Goal: Information Seeking & Learning: Learn about a topic

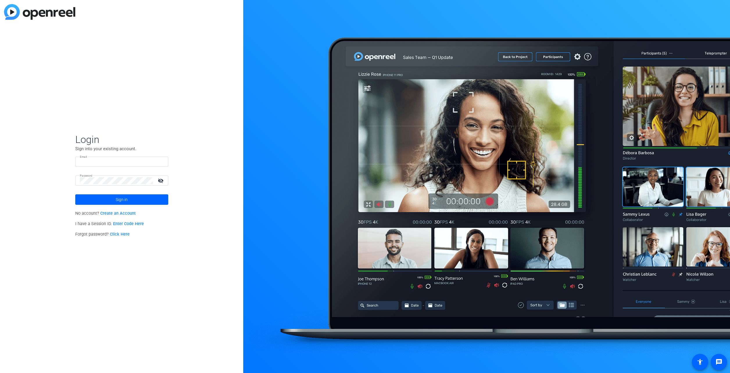
type input "[EMAIL_ADDRESS][DOMAIN_NAME]"
click at [146, 202] on span at bounding box center [121, 200] width 93 height 14
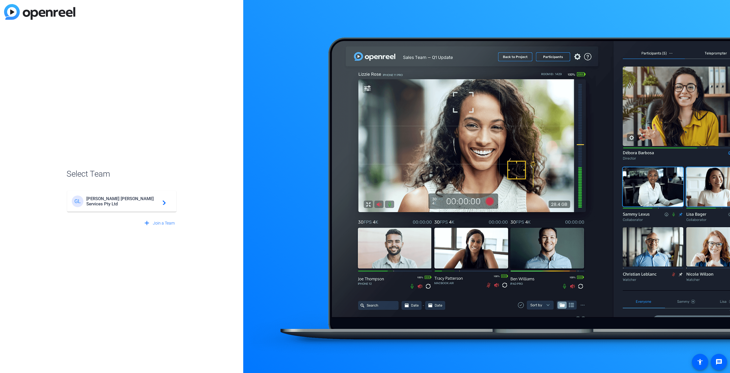
click at [153, 203] on span "[PERSON_NAME] [PERSON_NAME] Services Pty Ltd" at bounding box center [122, 201] width 73 height 10
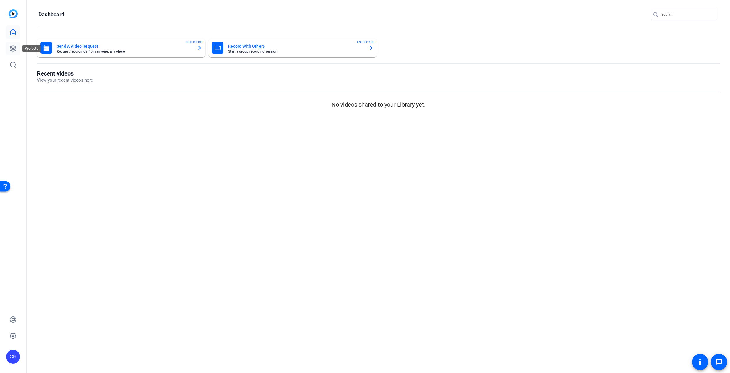
click at [17, 48] on link at bounding box center [13, 49] width 14 height 14
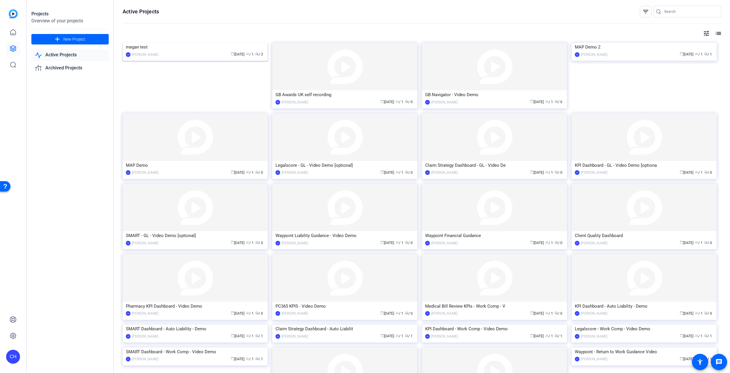
click at [171, 43] on img at bounding box center [195, 43] width 145 height 0
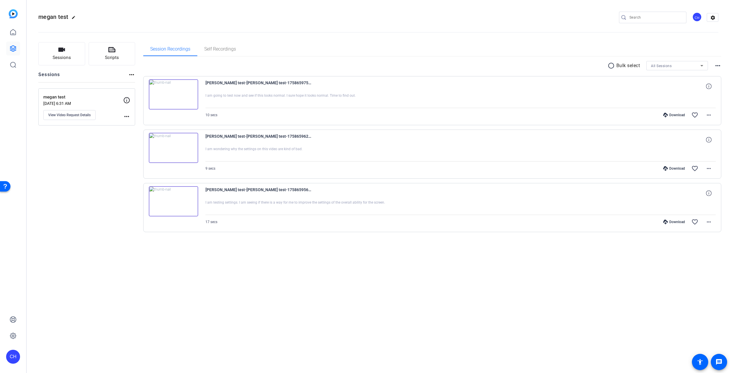
click at [181, 97] on img at bounding box center [173, 94] width 49 height 30
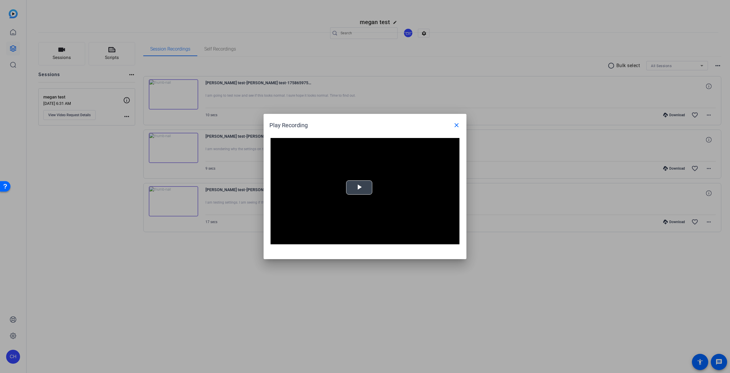
click at [359, 188] on span "Video Player" at bounding box center [359, 188] width 0 height 0
click at [453, 240] on span "Video Player" at bounding box center [454, 240] width 12 height 0
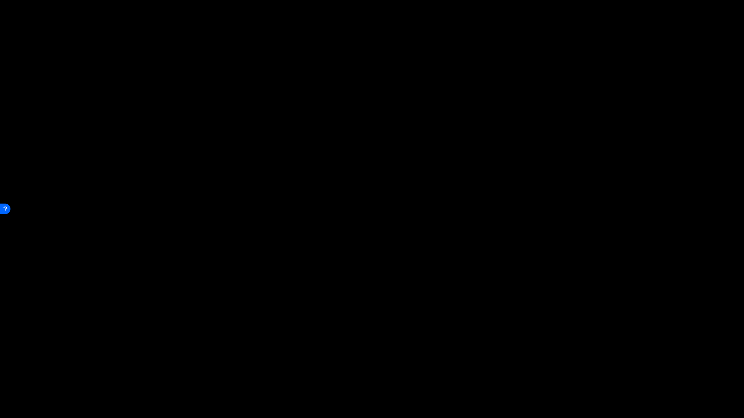
click at [114, 256] on video "Video Player" at bounding box center [372, 209] width 744 height 418
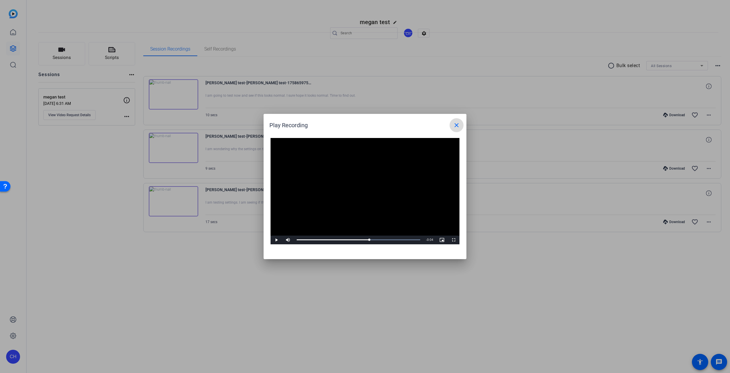
click at [455, 125] on mat-icon "close" at bounding box center [456, 125] width 7 height 7
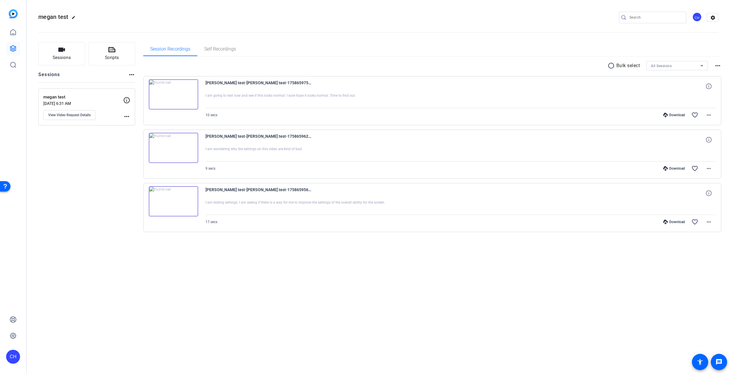
click at [166, 203] on img at bounding box center [173, 201] width 49 height 30
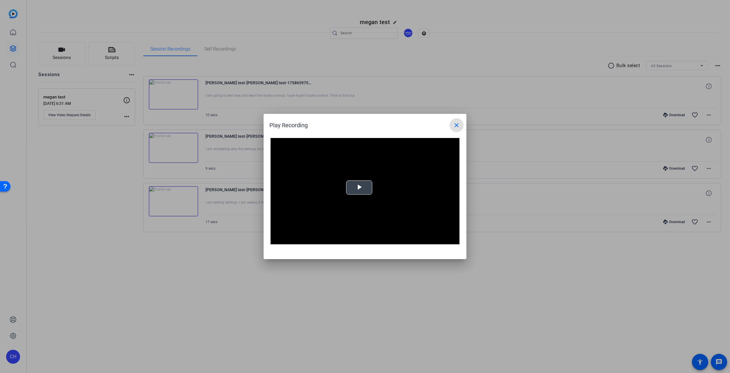
click at [359, 188] on span "Video Player" at bounding box center [359, 188] width 0 height 0
click at [455, 240] on span "Video Player" at bounding box center [454, 240] width 12 height 0
click at [456, 125] on mat-icon "close" at bounding box center [456, 125] width 7 height 7
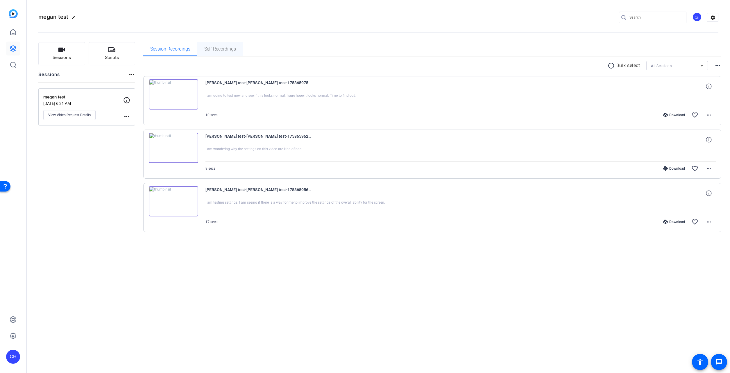
click at [212, 53] on span "Self Recordings" at bounding box center [220, 49] width 32 height 14
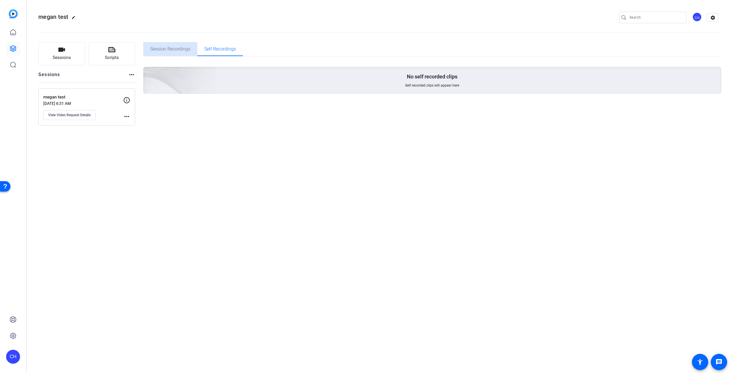
click at [177, 50] on span "Session Recordings" at bounding box center [170, 49] width 40 height 5
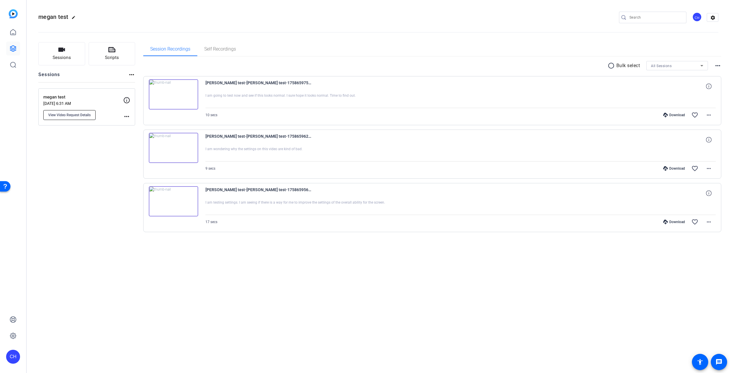
click at [63, 112] on button "View Video Request Details" at bounding box center [69, 115] width 52 height 10
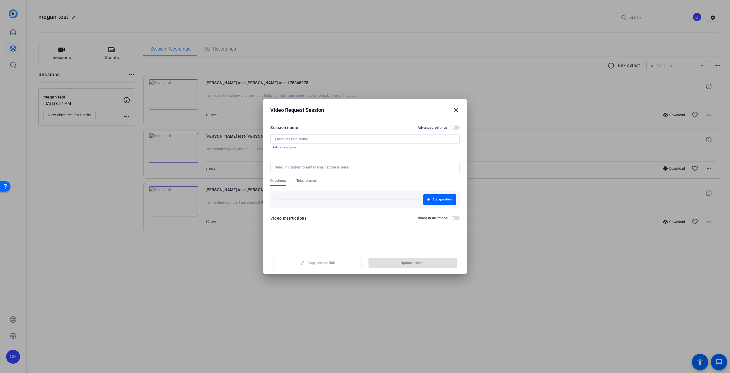
type input "megan test"
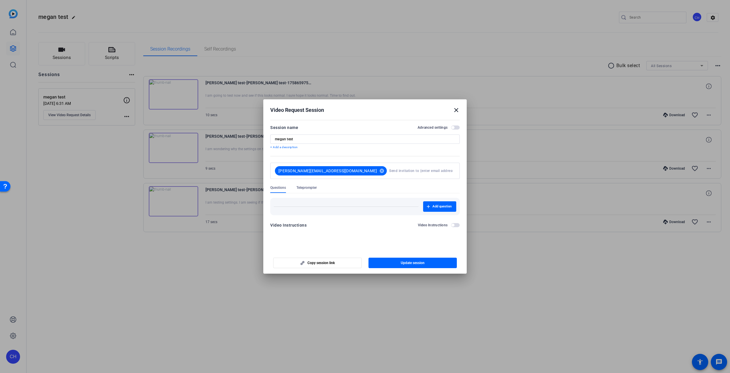
click at [456, 127] on span "button" at bounding box center [455, 128] width 9 height 4
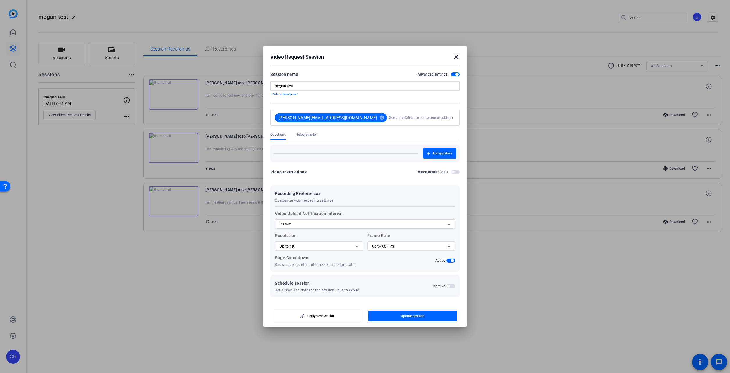
click at [411, 251] on div at bounding box center [411, 254] width 88 height 6
click at [411, 248] on div "Up to 60 FPS" at bounding box center [410, 246] width 76 height 7
click at [411, 248] on div at bounding box center [365, 186] width 730 height 373
click at [337, 243] on div "Up to 4K" at bounding box center [318, 246] width 76 height 7
click at [337, 243] on div at bounding box center [365, 186] width 730 height 373
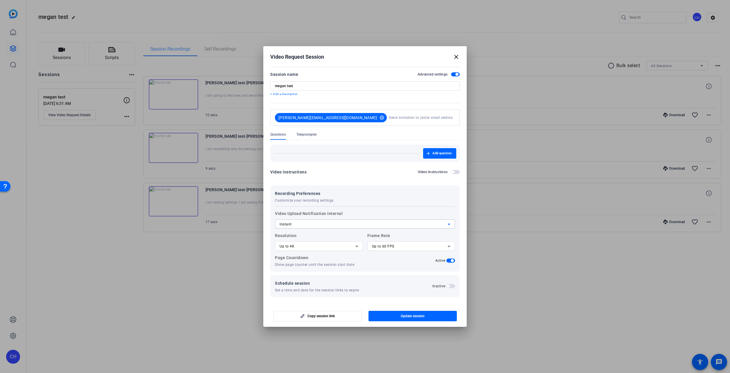
click at [337, 222] on div "Instant" at bounding box center [364, 224] width 168 height 7
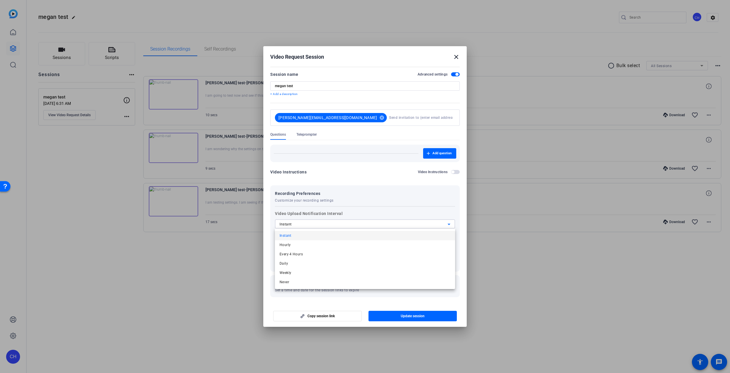
click at [337, 222] on div at bounding box center [365, 186] width 730 height 373
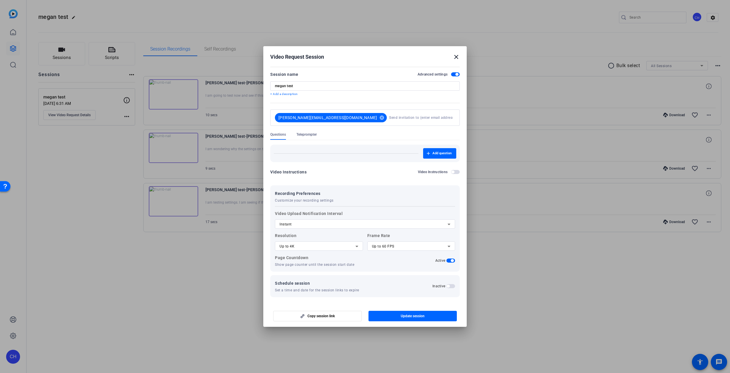
click at [457, 57] on mat-icon "close" at bounding box center [456, 56] width 7 height 7
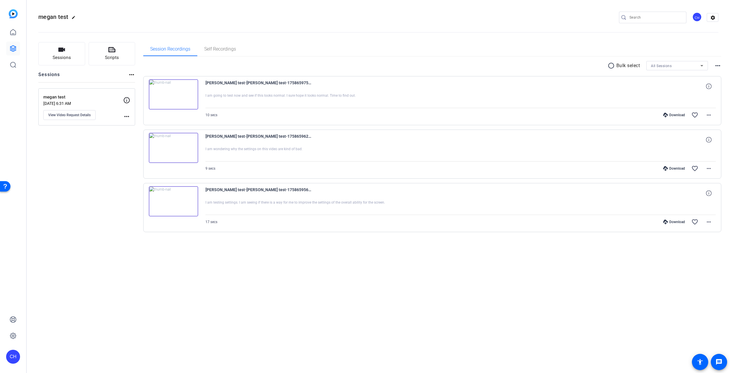
click at [296, 308] on div "megan test edit CH settings Sessions Scripts Sessions more_horiz megan test [DA…" at bounding box center [378, 186] width 703 height 373
click at [20, 51] on div "CH" at bounding box center [13, 186] width 26 height 373
click at [19, 51] on link at bounding box center [13, 49] width 14 height 14
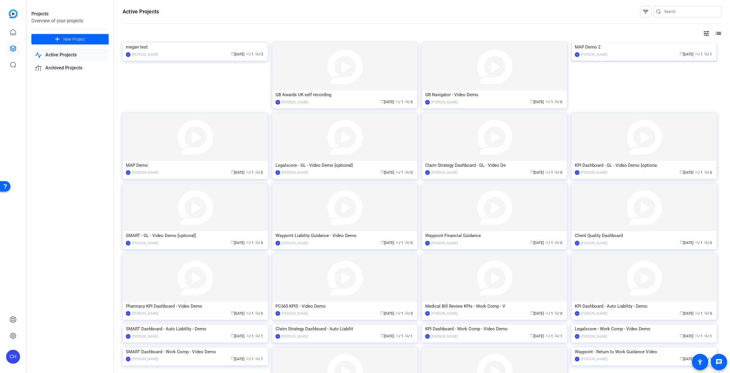
click at [604, 43] on img at bounding box center [644, 43] width 145 height 0
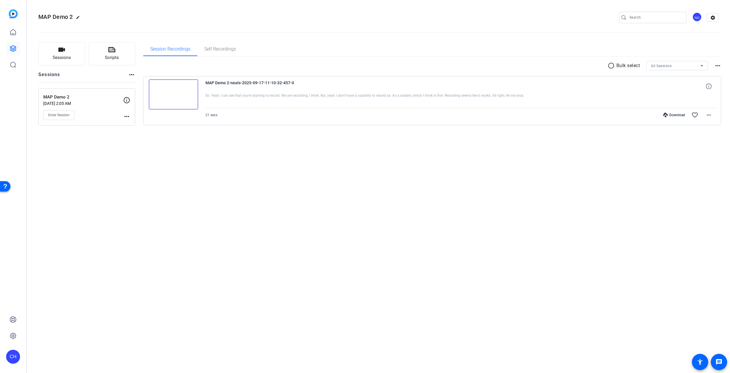
click at [174, 91] on img at bounding box center [173, 94] width 49 height 30
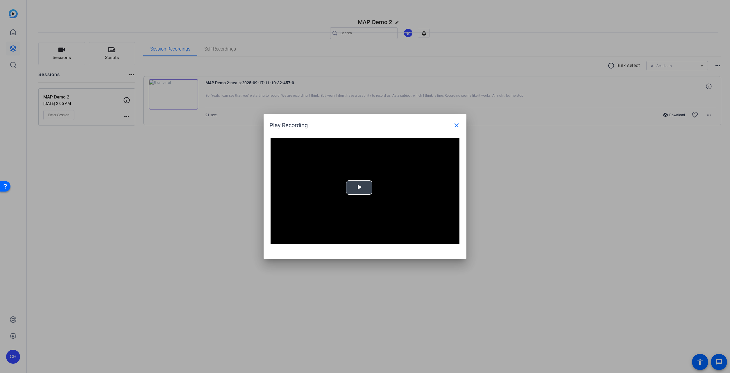
click at [359, 188] on span "Video Player" at bounding box center [359, 188] width 0 height 0
click at [454, 240] on span "Video Player" at bounding box center [454, 240] width 12 height 0
click at [453, 128] on mat-icon "close" at bounding box center [456, 125] width 7 height 7
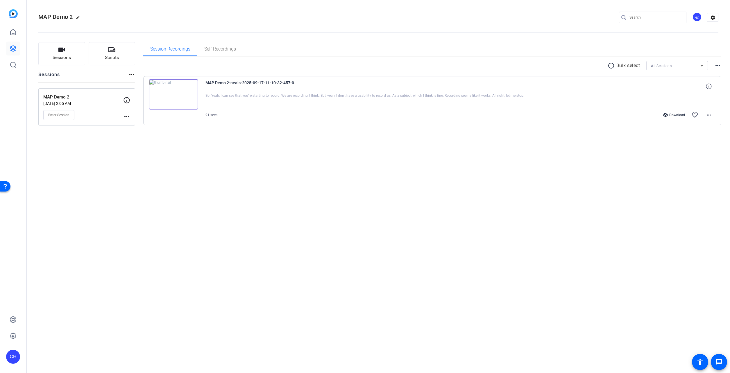
click at [19, 49] on link at bounding box center [13, 49] width 14 height 14
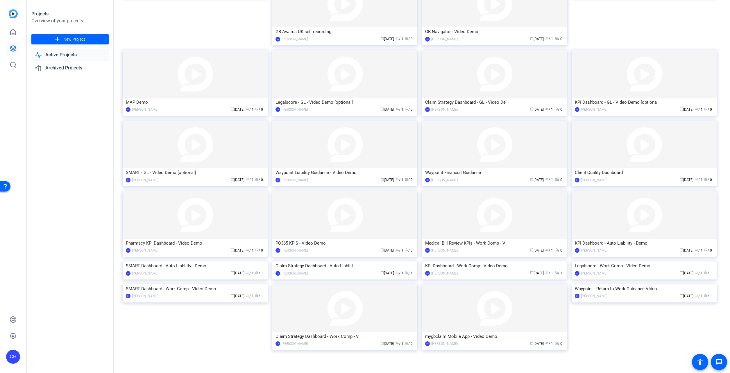
scroll to position [87, 0]
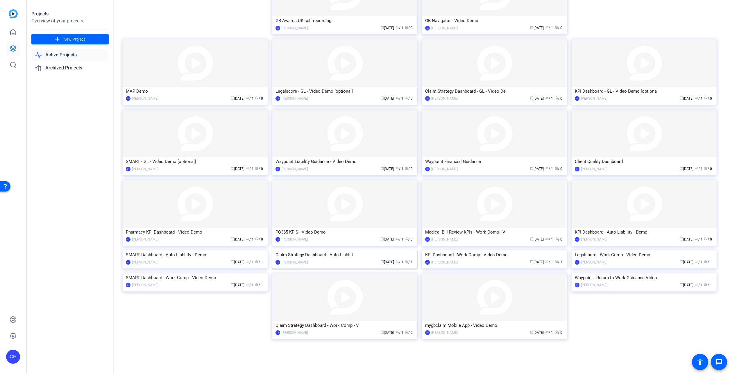
click at [316, 250] on img at bounding box center [344, 250] width 145 height 0
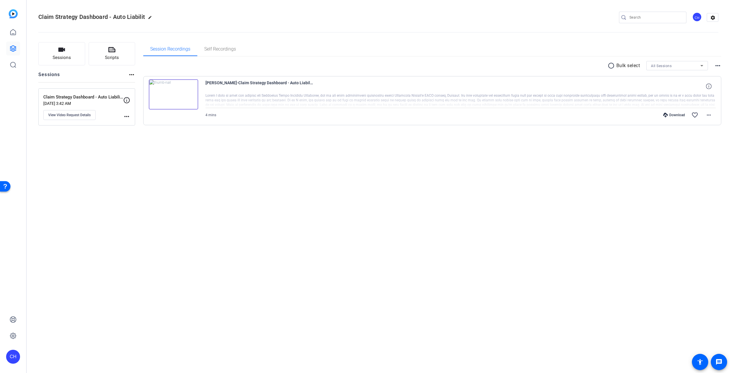
click at [178, 100] on img at bounding box center [173, 94] width 49 height 30
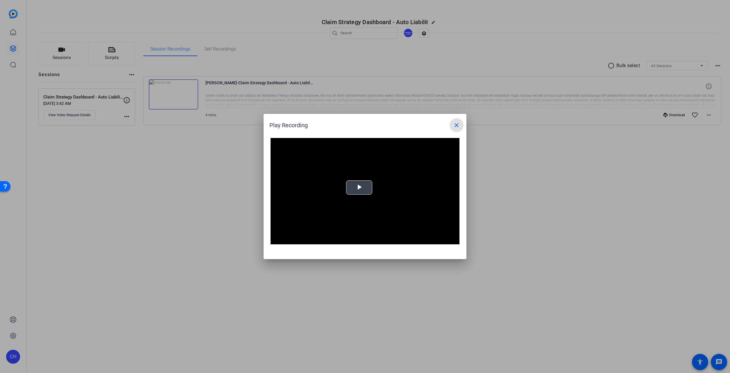
click at [359, 188] on span "Video Player" at bounding box center [359, 188] width 0 height 0
click at [454, 240] on span "Video Player" at bounding box center [454, 240] width 12 height 0
click at [459, 126] on mat-icon "close" at bounding box center [456, 125] width 7 height 7
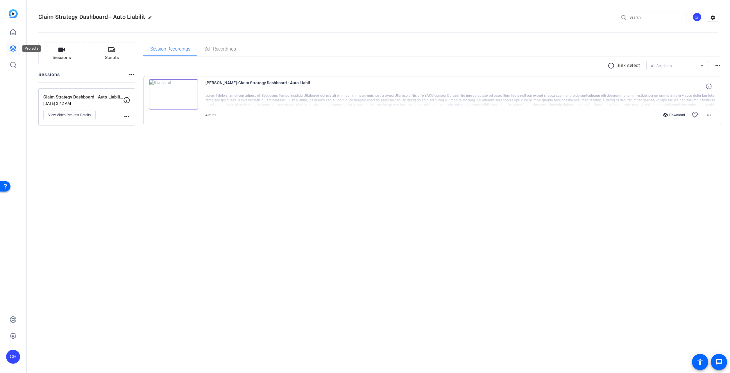
click at [18, 48] on link at bounding box center [13, 49] width 14 height 14
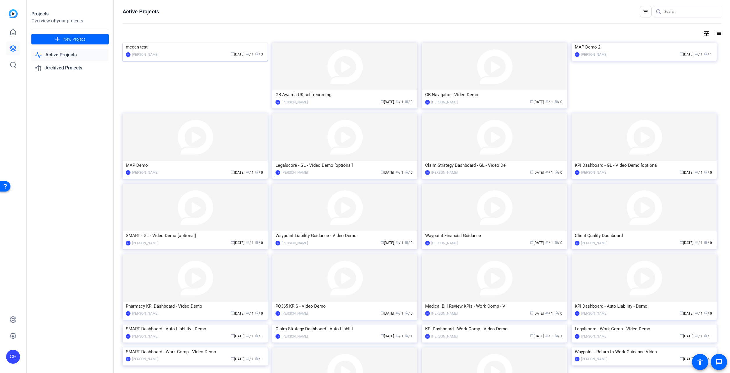
click at [216, 43] on img at bounding box center [195, 43] width 145 height 0
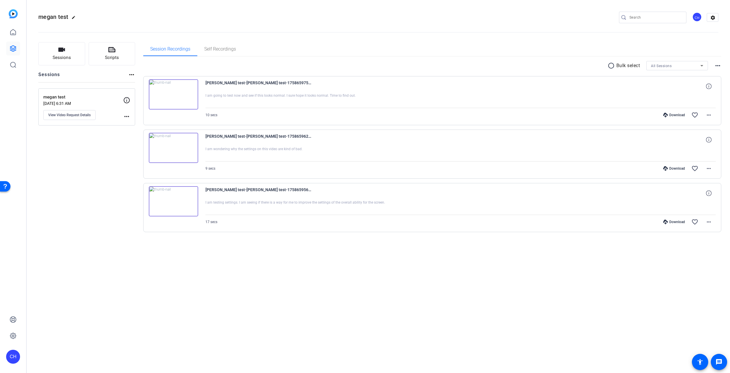
click at [680, 114] on div "Download" at bounding box center [674, 115] width 28 height 5
click at [12, 47] on icon at bounding box center [13, 48] width 7 height 7
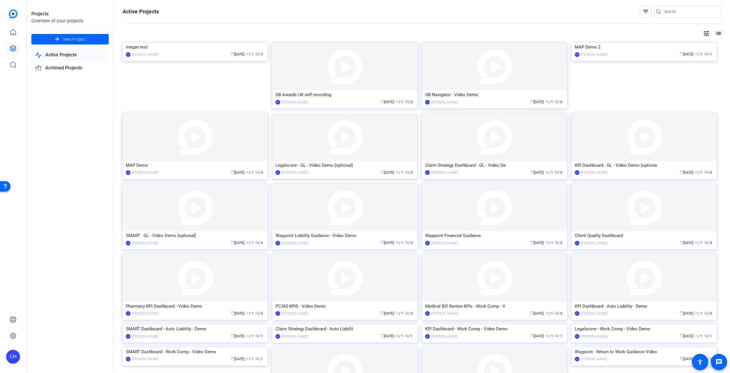
click at [323, 127] on img at bounding box center [344, 137] width 145 height 48
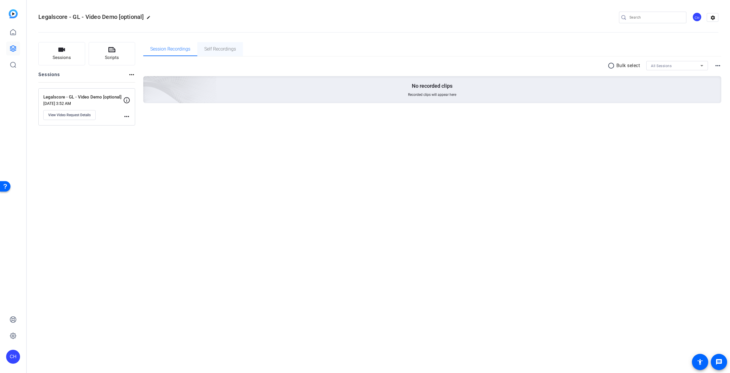
click at [213, 48] on span "Self Recordings" at bounding box center [220, 49] width 32 height 5
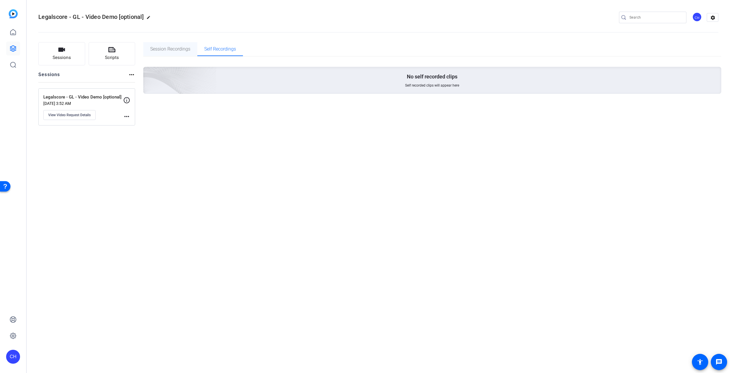
click at [174, 43] on span "Session Recordings" at bounding box center [170, 49] width 40 height 14
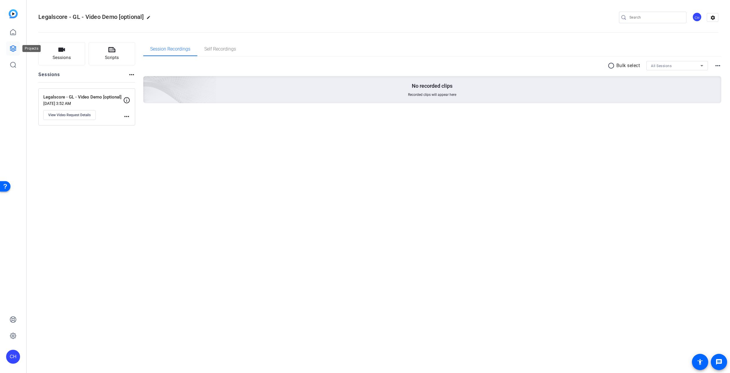
click at [13, 49] on icon at bounding box center [13, 48] width 7 height 7
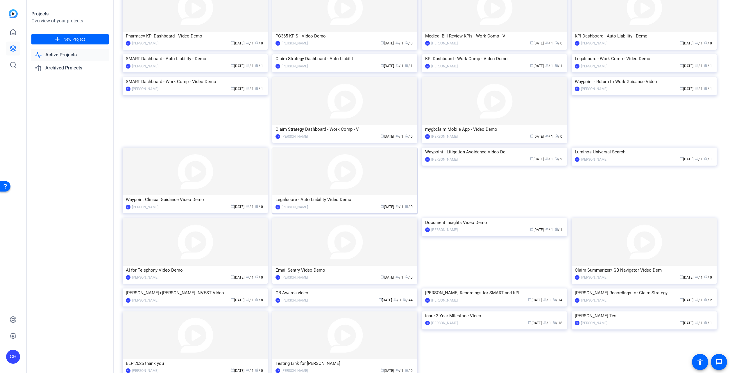
scroll to position [262, 0]
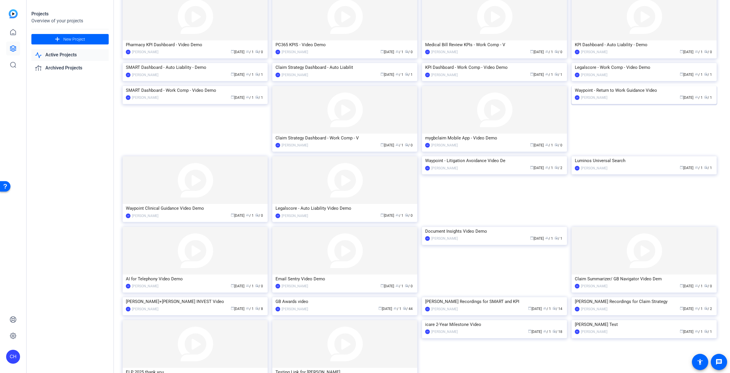
click at [645, 86] on img at bounding box center [644, 86] width 145 height 0
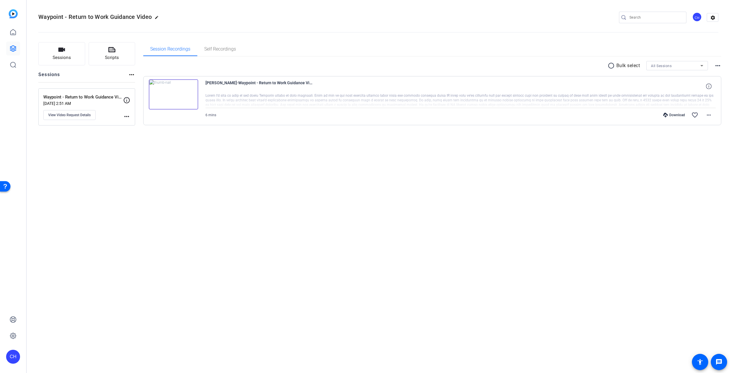
click at [171, 100] on img at bounding box center [173, 94] width 49 height 30
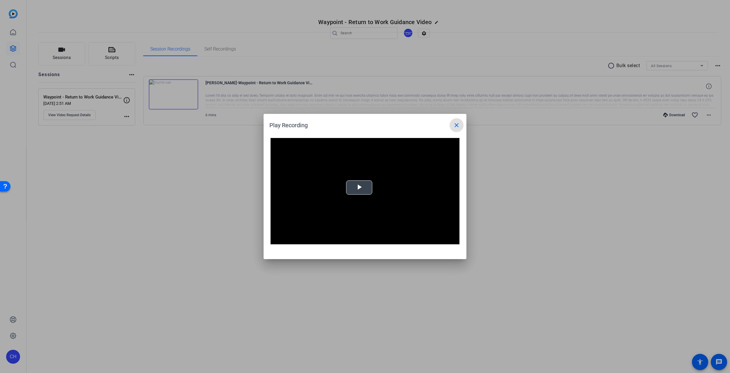
click at [346, 191] on video "Video Player" at bounding box center [365, 191] width 189 height 106
click at [454, 240] on span "Video Player" at bounding box center [454, 240] width 12 height 0
click at [454, 125] on mat-icon "close" at bounding box center [456, 125] width 7 height 7
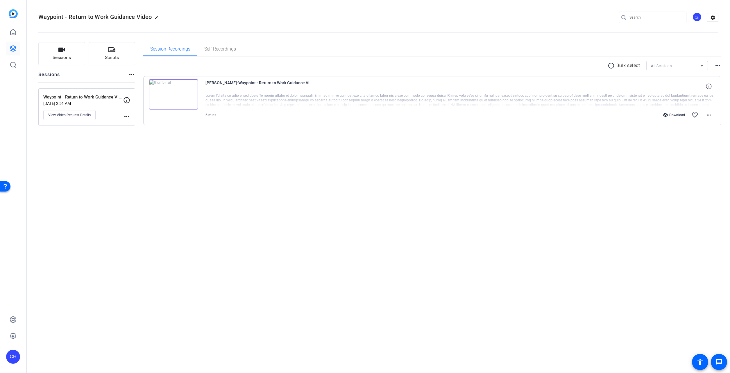
click at [666, 117] on icon at bounding box center [665, 115] width 5 height 5
click at [387, 282] on div "Waypoint - Return to Work Guidance Video edit CH settings Sessions Scripts Sess…" at bounding box center [378, 186] width 703 height 373
click at [179, 96] on img at bounding box center [173, 94] width 49 height 30
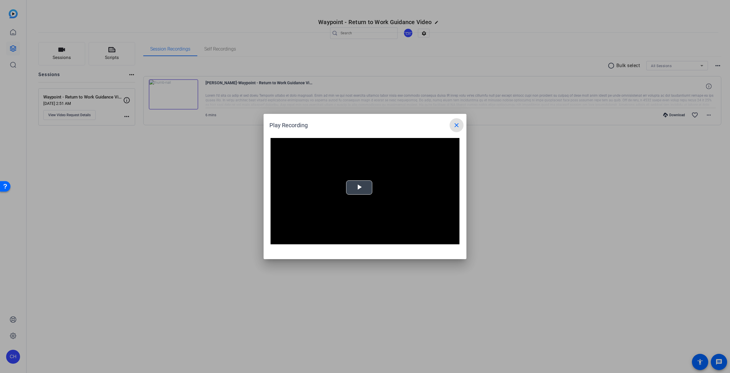
click at [358, 199] on video "Video Player" at bounding box center [365, 191] width 189 height 106
click at [456, 240] on span "Video Player" at bounding box center [454, 240] width 12 height 0
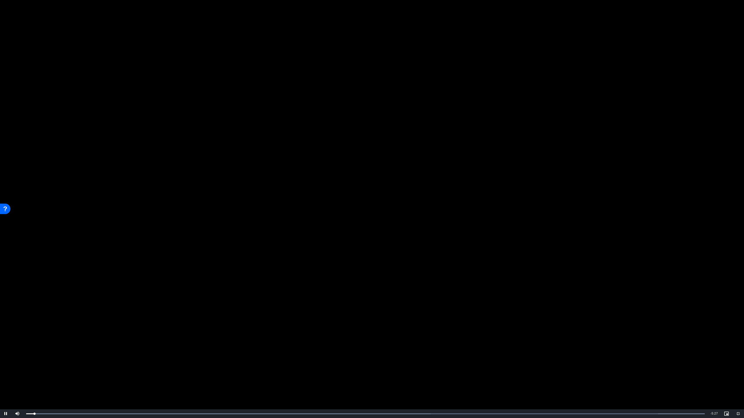
click at [730, 6] on video "Video Player" at bounding box center [372, 209] width 744 height 418
click at [375, 7] on video "Video Player" at bounding box center [372, 209] width 744 height 418
